Goal: Use online tool/utility: Utilize a website feature to perform a specific function

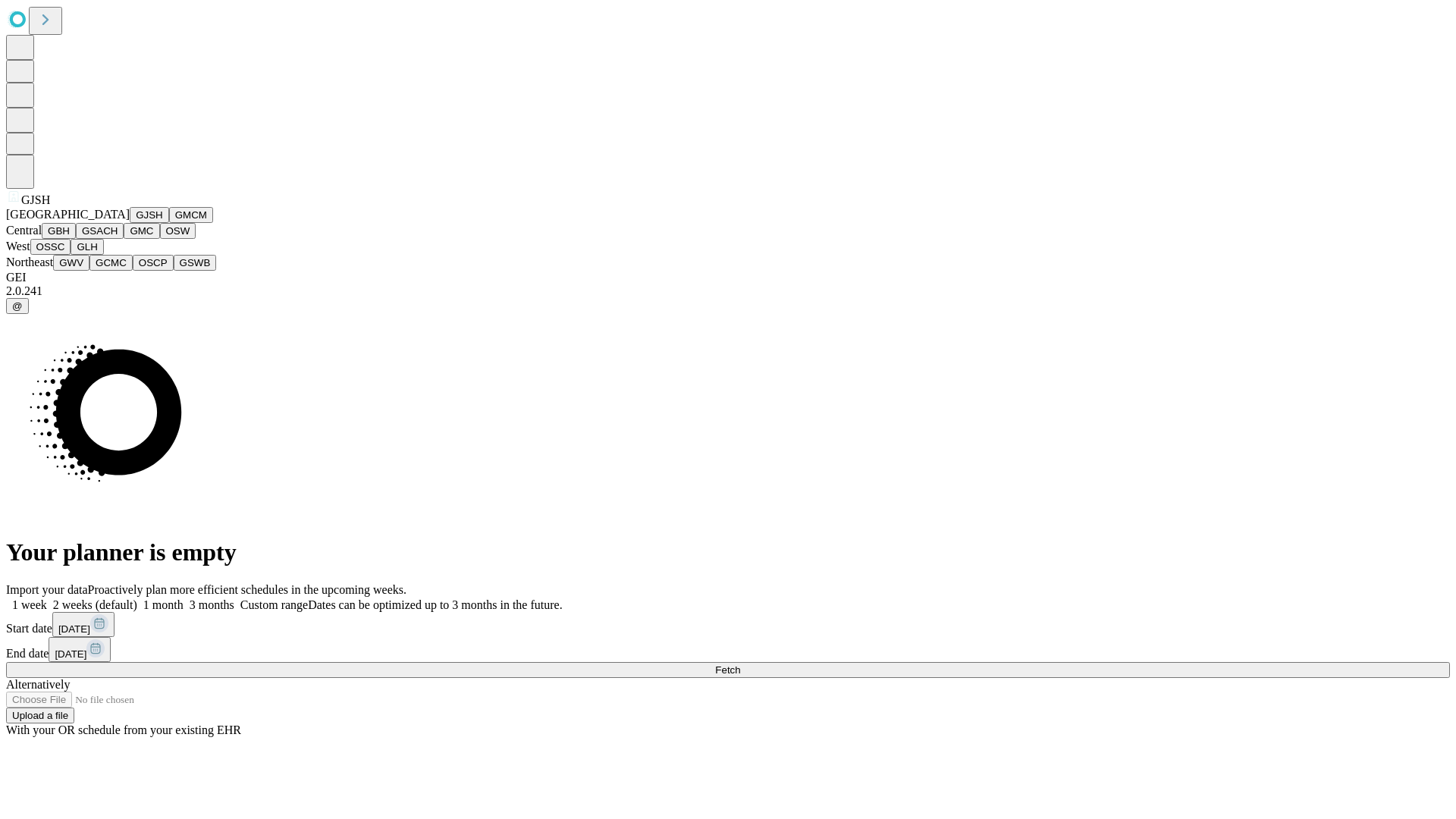
click at [130, 223] on button "GJSH" at bounding box center [149, 215] width 39 height 16
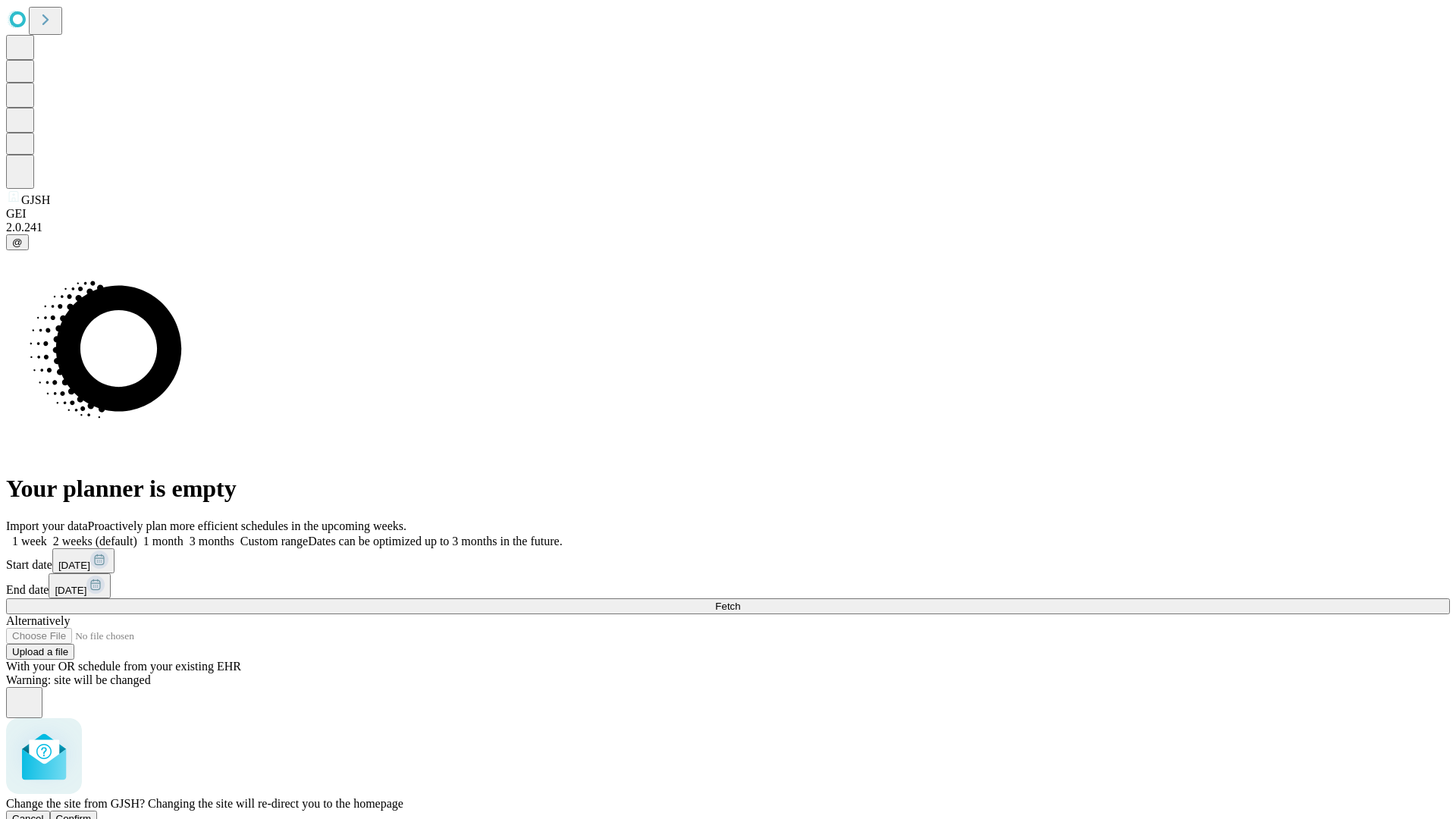
click at [92, 813] on span "Confirm" at bounding box center [74, 818] width 36 height 11
click at [47, 534] on label "1 week" at bounding box center [26, 540] width 41 height 13
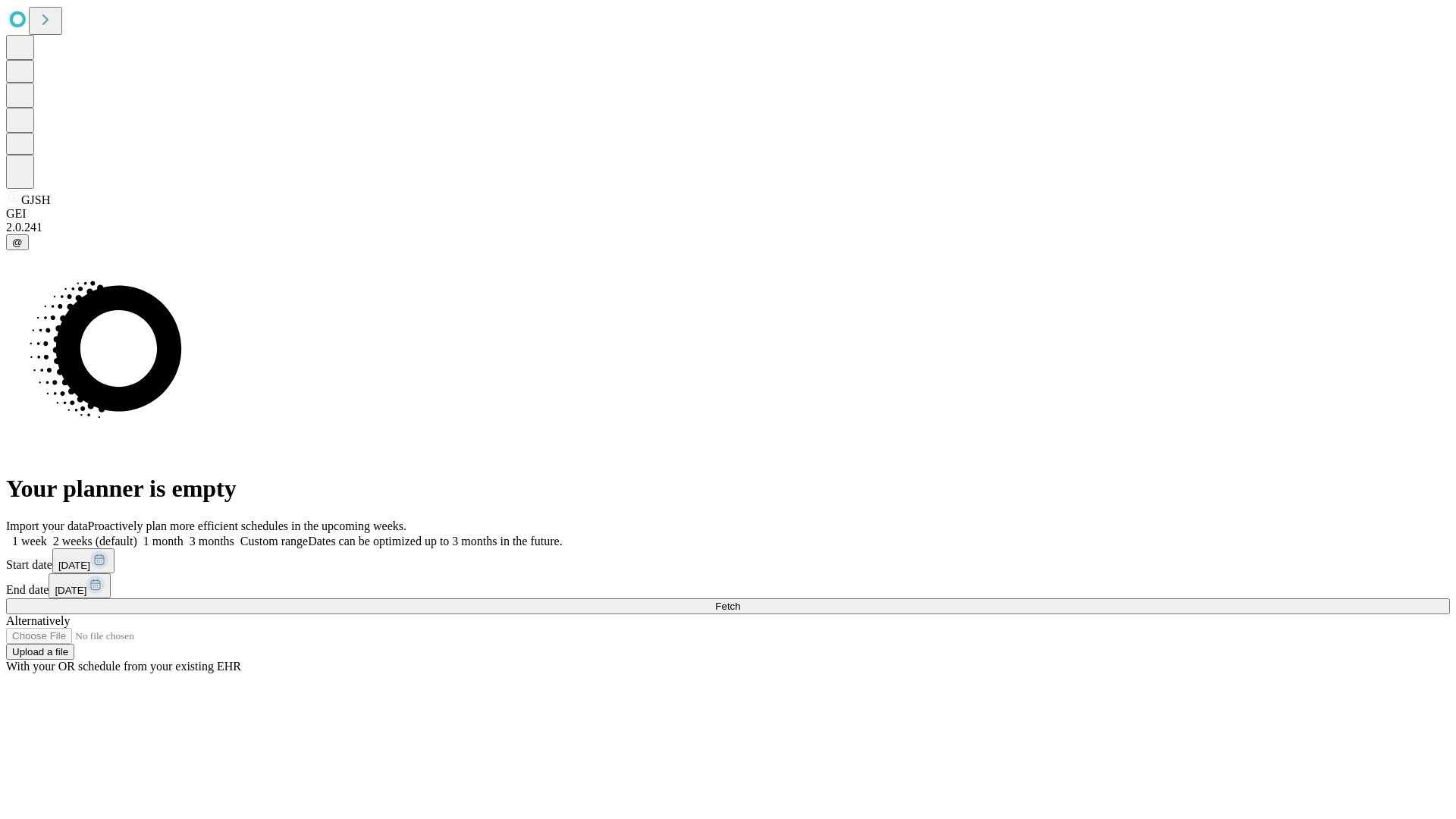
click at [740, 600] on span "Fetch" at bounding box center [727, 605] width 25 height 11
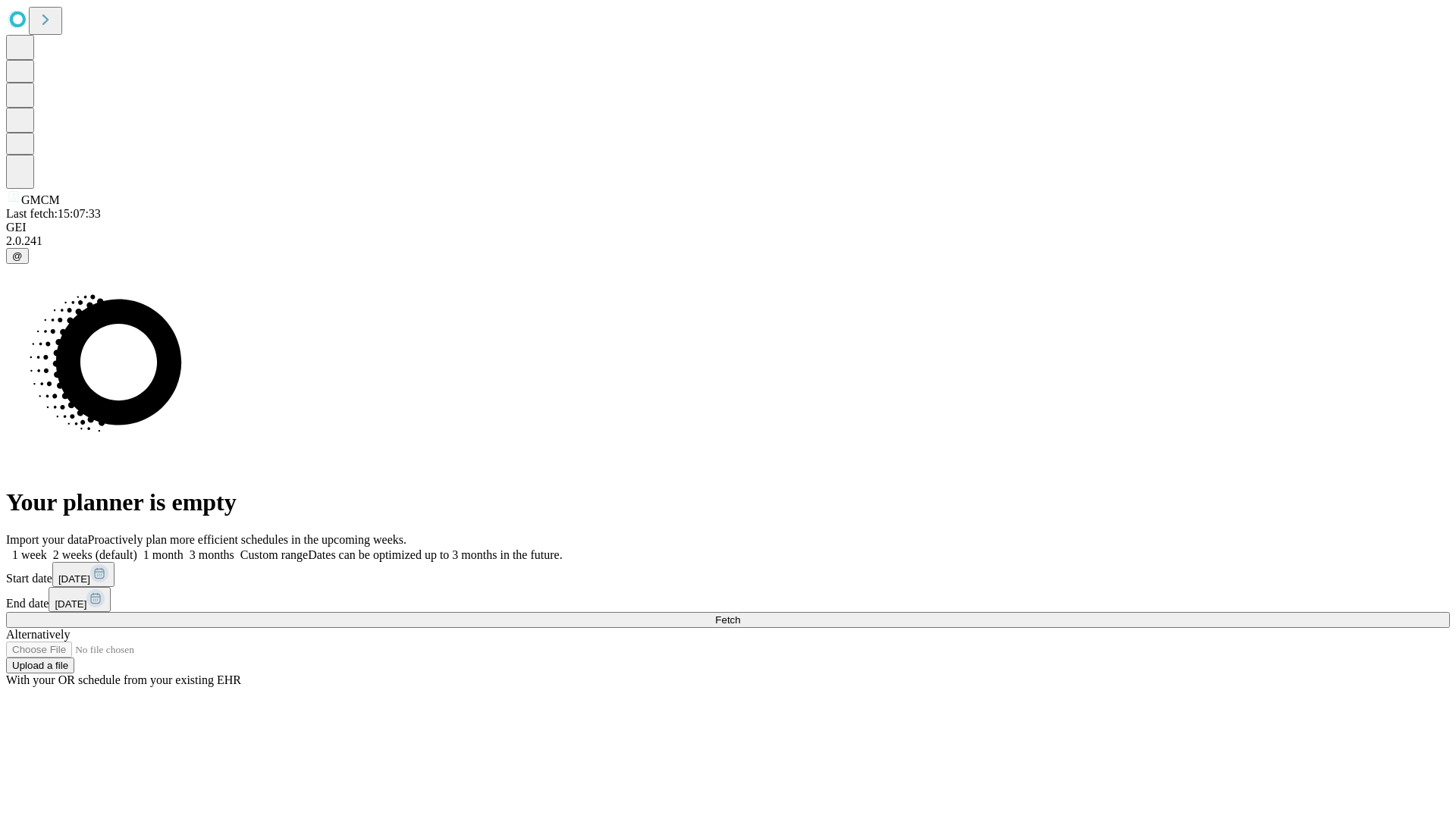
click at [47, 548] on label "1 week" at bounding box center [26, 554] width 41 height 13
click at [740, 614] on span "Fetch" at bounding box center [727, 619] width 25 height 11
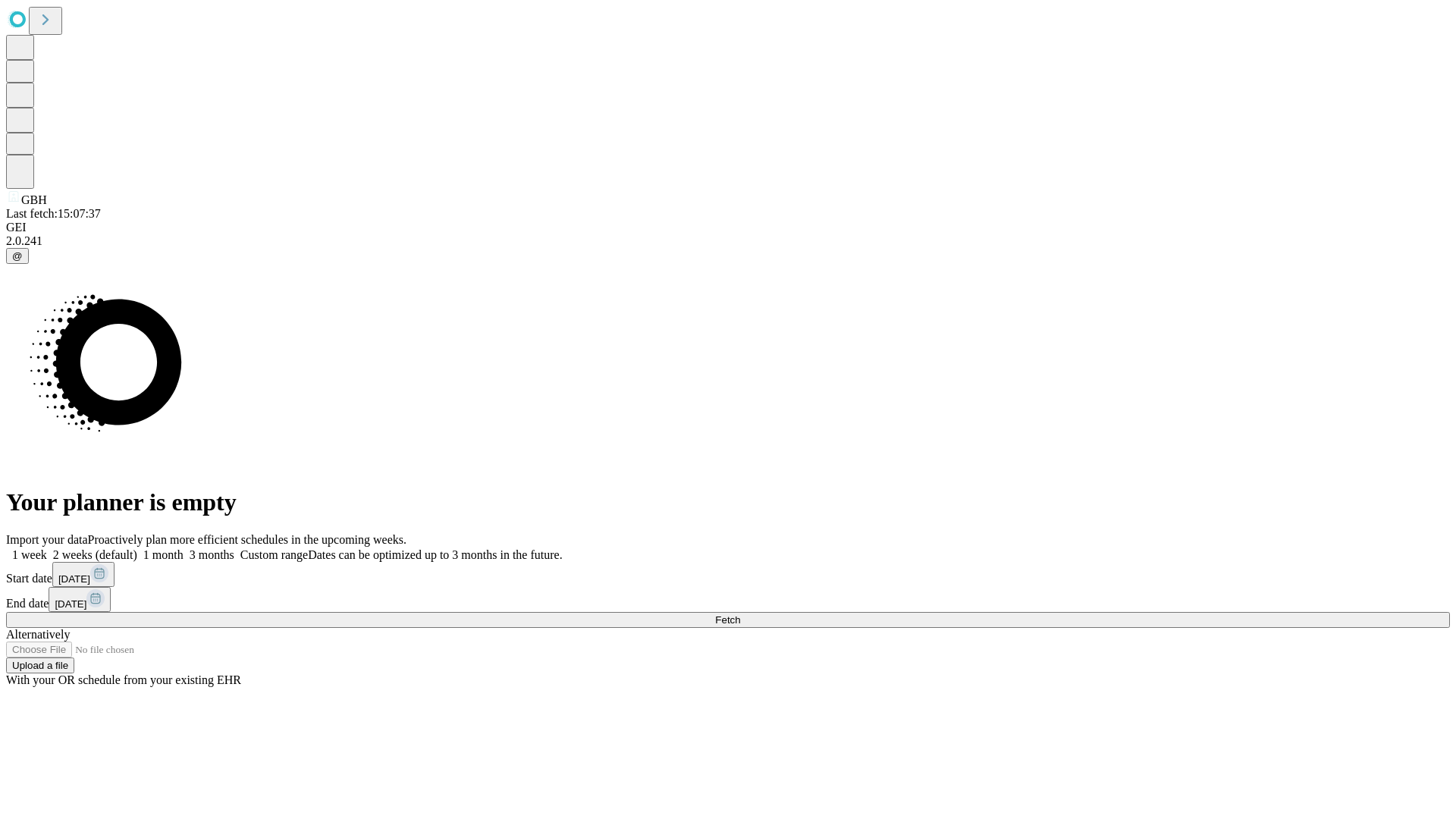
click at [47, 548] on label "1 week" at bounding box center [26, 554] width 41 height 13
click at [740, 614] on span "Fetch" at bounding box center [727, 619] width 25 height 11
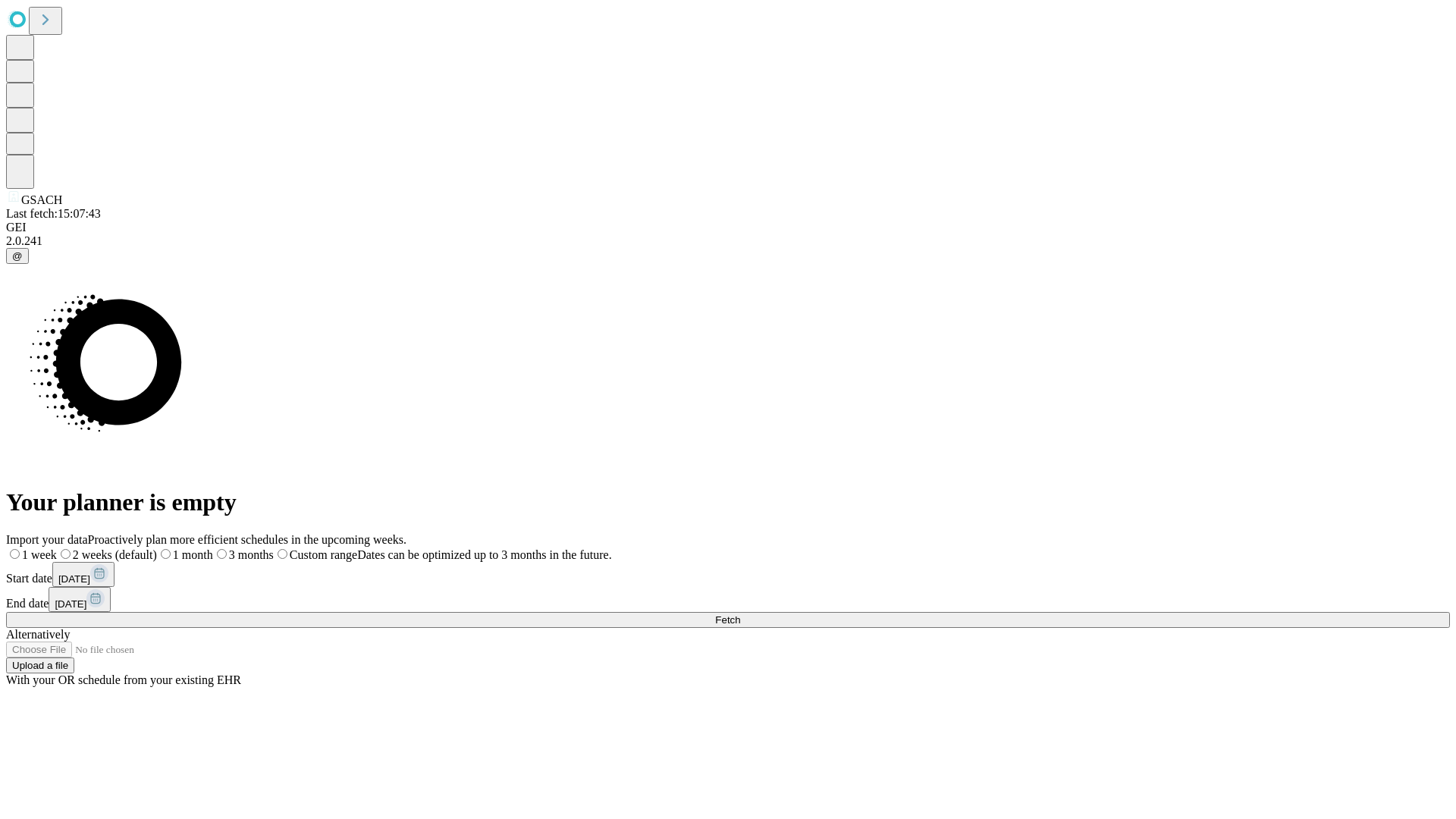
click at [57, 548] on label "1 week" at bounding box center [31, 554] width 51 height 13
click at [740, 614] on span "Fetch" at bounding box center [727, 619] width 25 height 11
click at [47, 548] on label "1 week" at bounding box center [26, 554] width 41 height 13
click at [740, 614] on span "Fetch" at bounding box center [727, 619] width 25 height 11
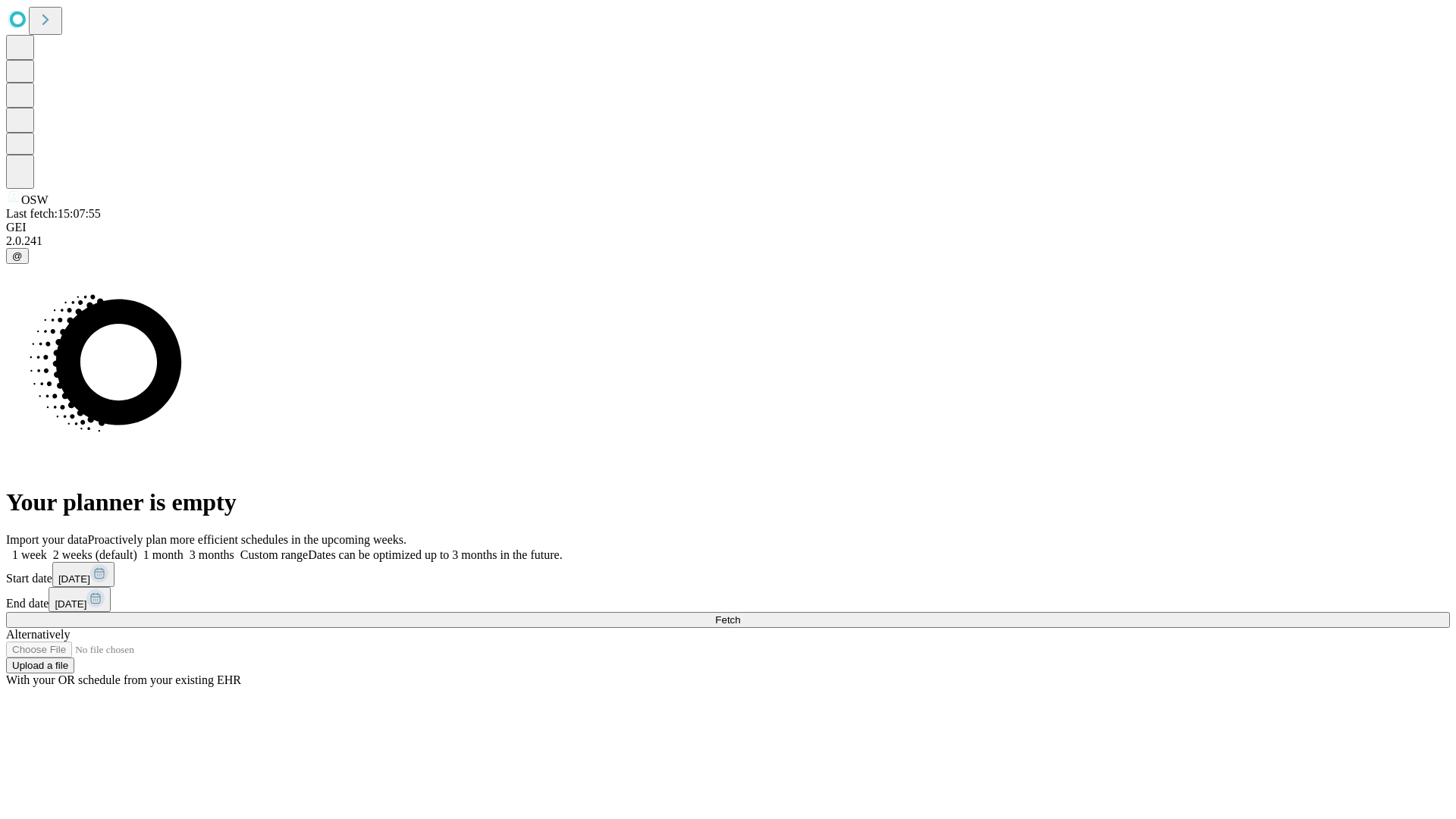
click at [740, 614] on span "Fetch" at bounding box center [727, 619] width 25 height 11
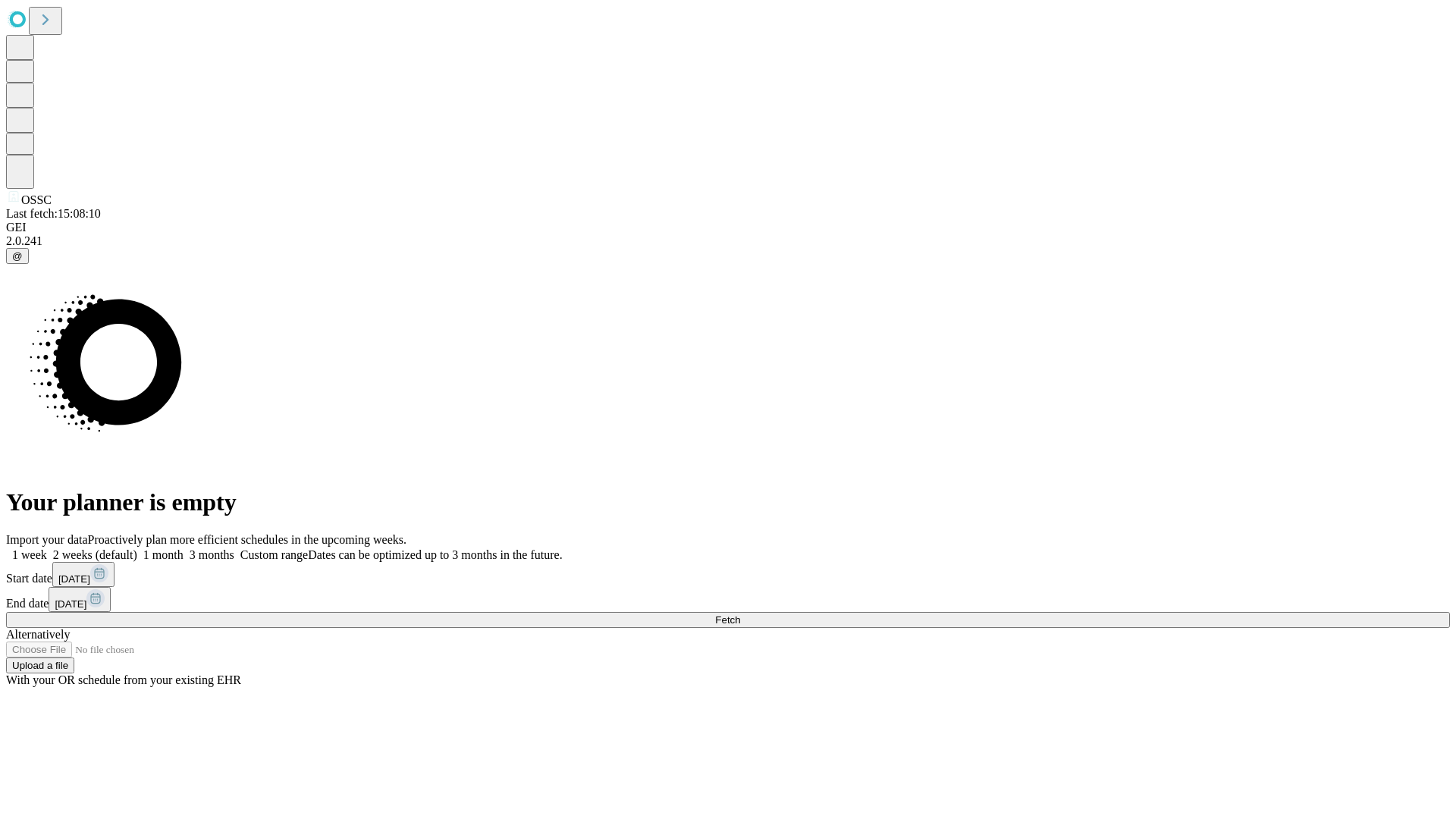
click at [47, 548] on label "1 week" at bounding box center [26, 554] width 41 height 13
click at [740, 614] on span "Fetch" at bounding box center [727, 619] width 25 height 11
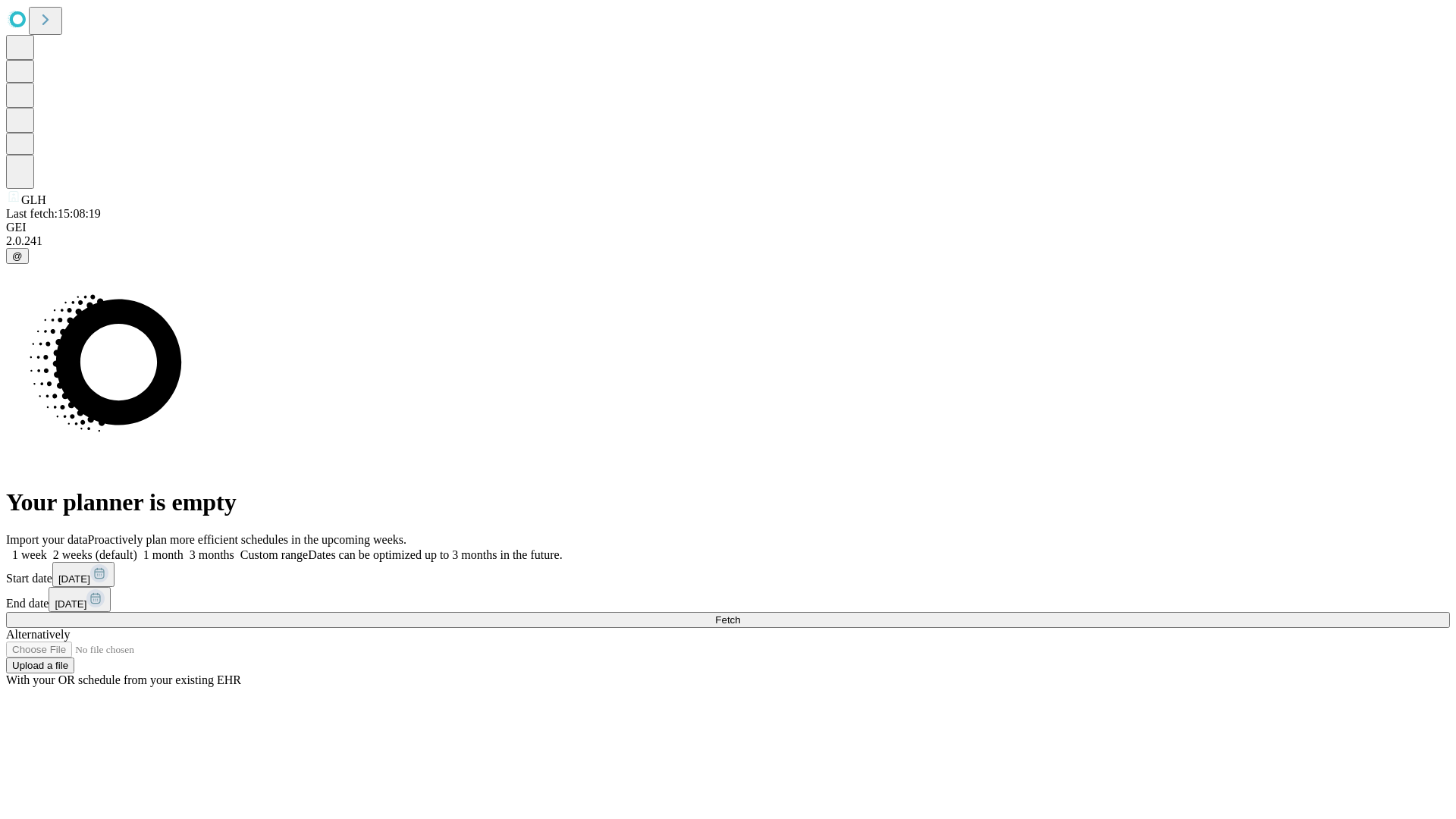
click at [47, 548] on label "1 week" at bounding box center [26, 554] width 41 height 13
click at [740, 614] on span "Fetch" at bounding box center [727, 619] width 25 height 11
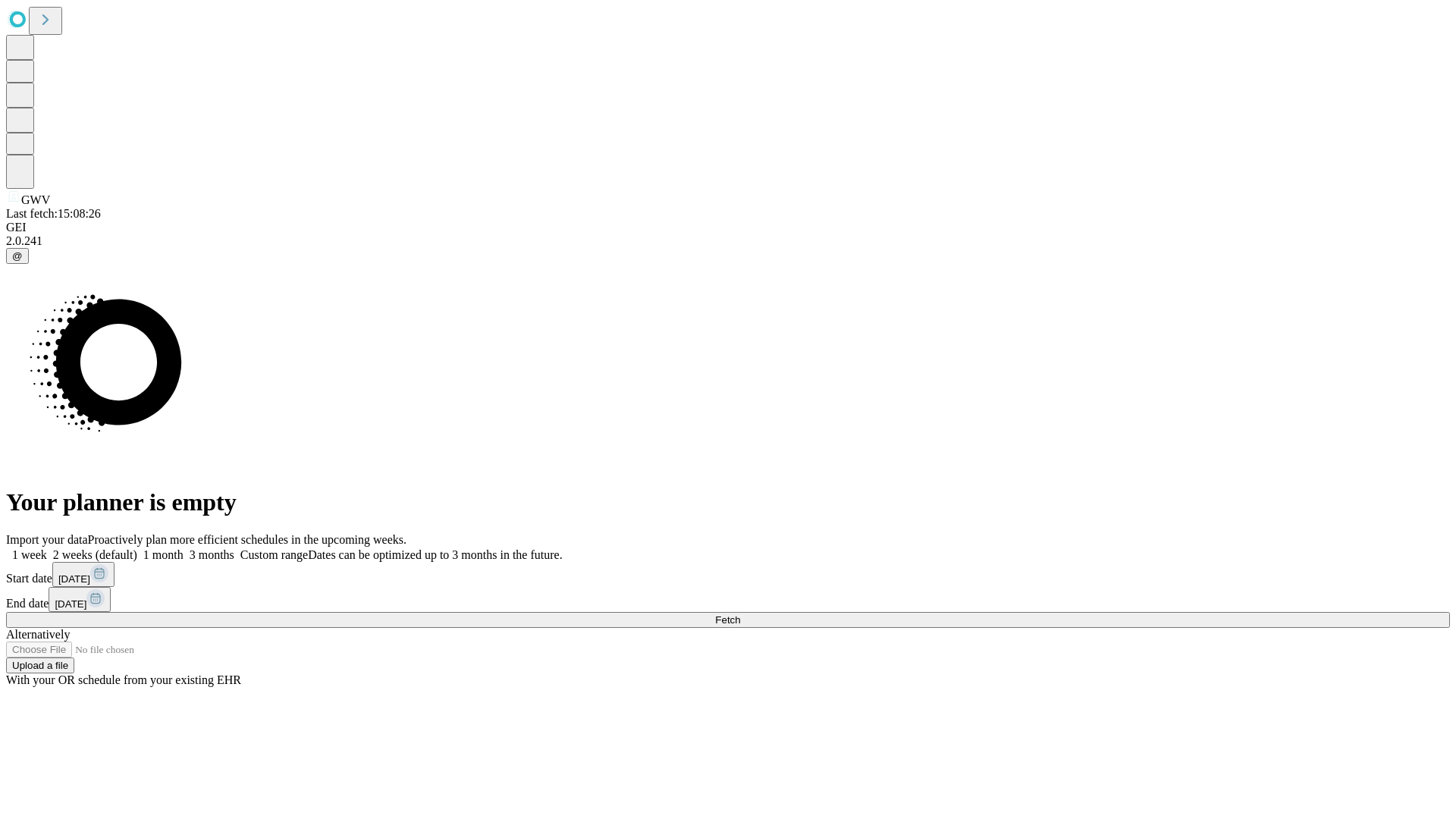
click at [740, 614] on span "Fetch" at bounding box center [727, 619] width 25 height 11
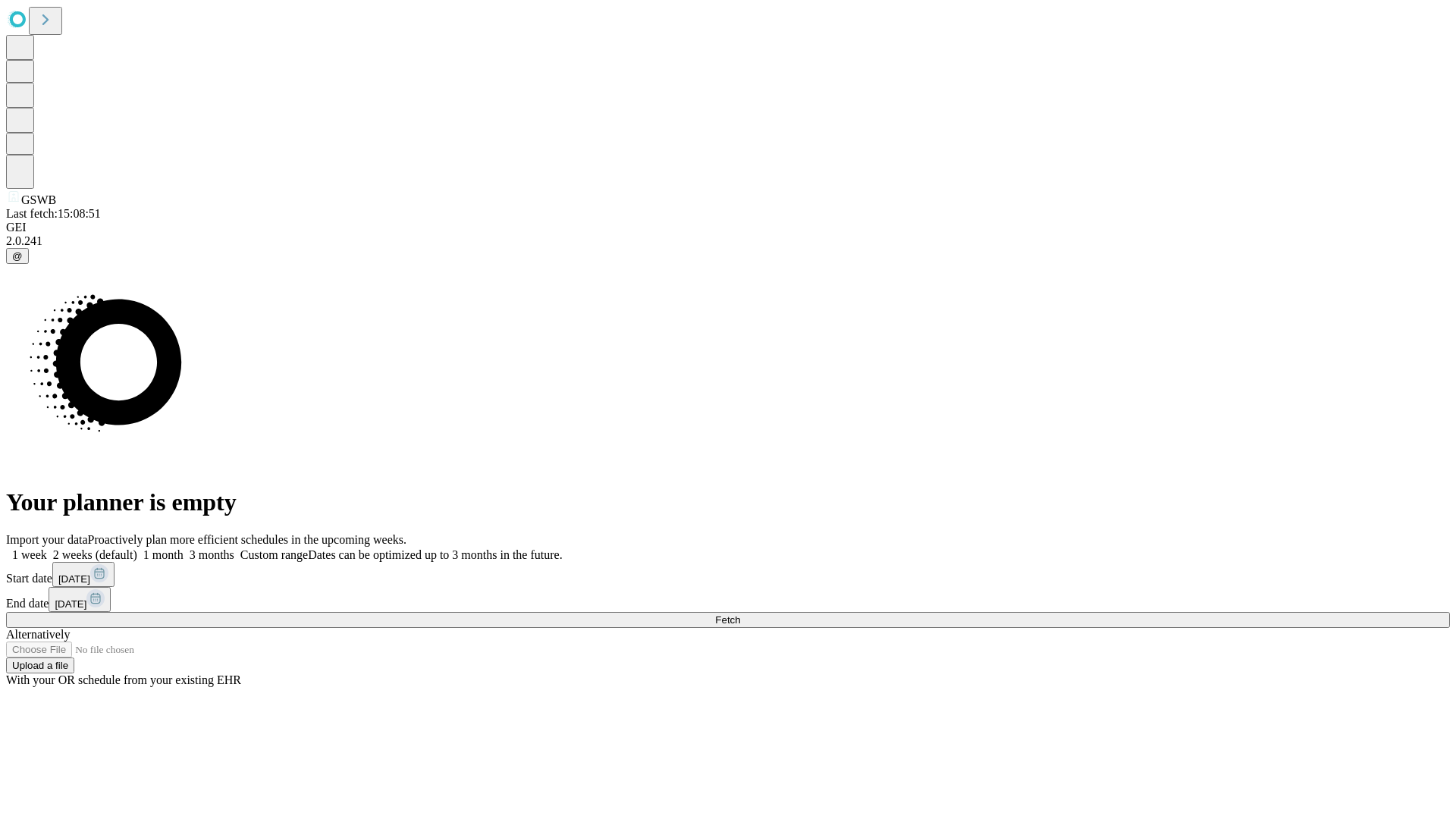
click at [47, 548] on label "1 week" at bounding box center [26, 554] width 41 height 13
click at [740, 614] on span "Fetch" at bounding box center [727, 619] width 25 height 11
